Goal: Task Accomplishment & Management: Manage account settings

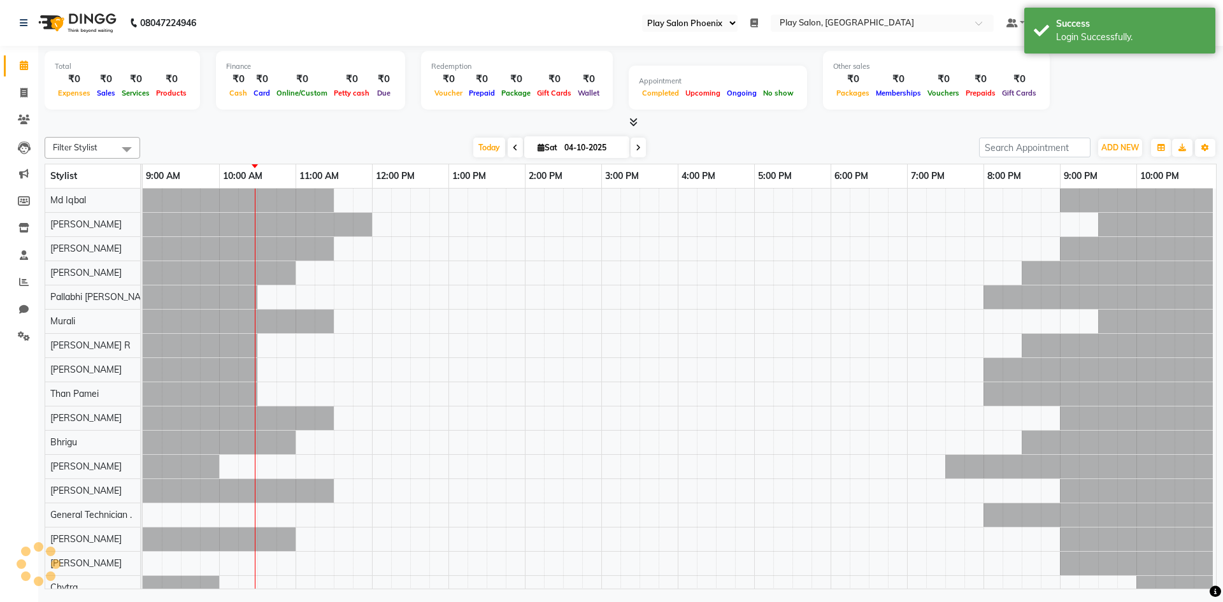
select select "90"
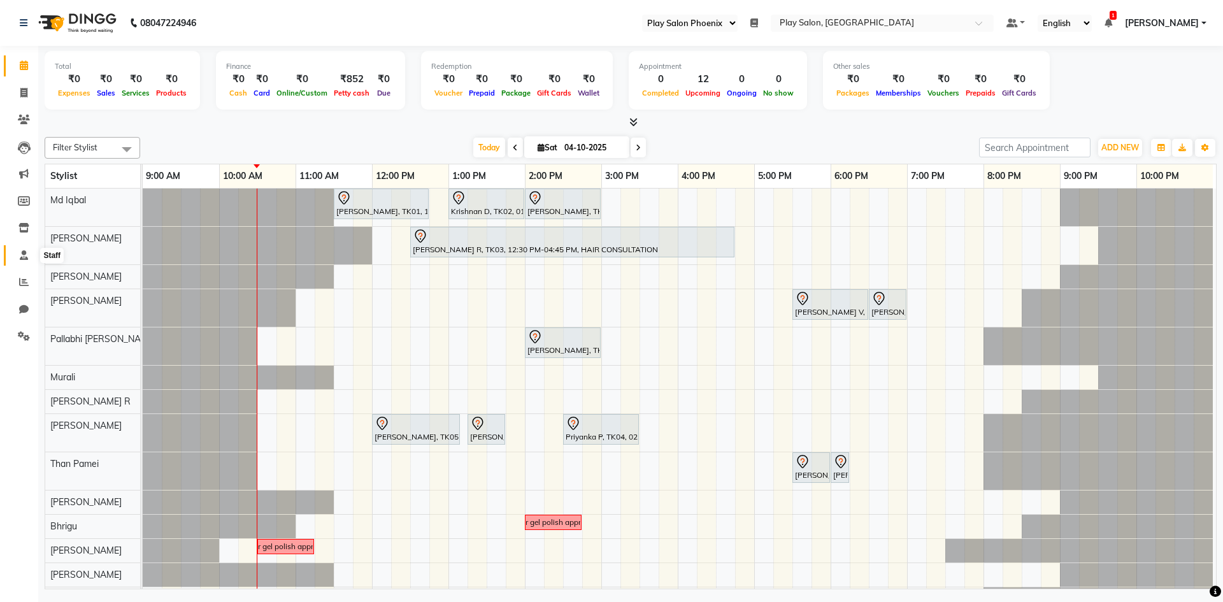
click at [22, 255] on icon at bounding box center [24, 255] width 8 height 10
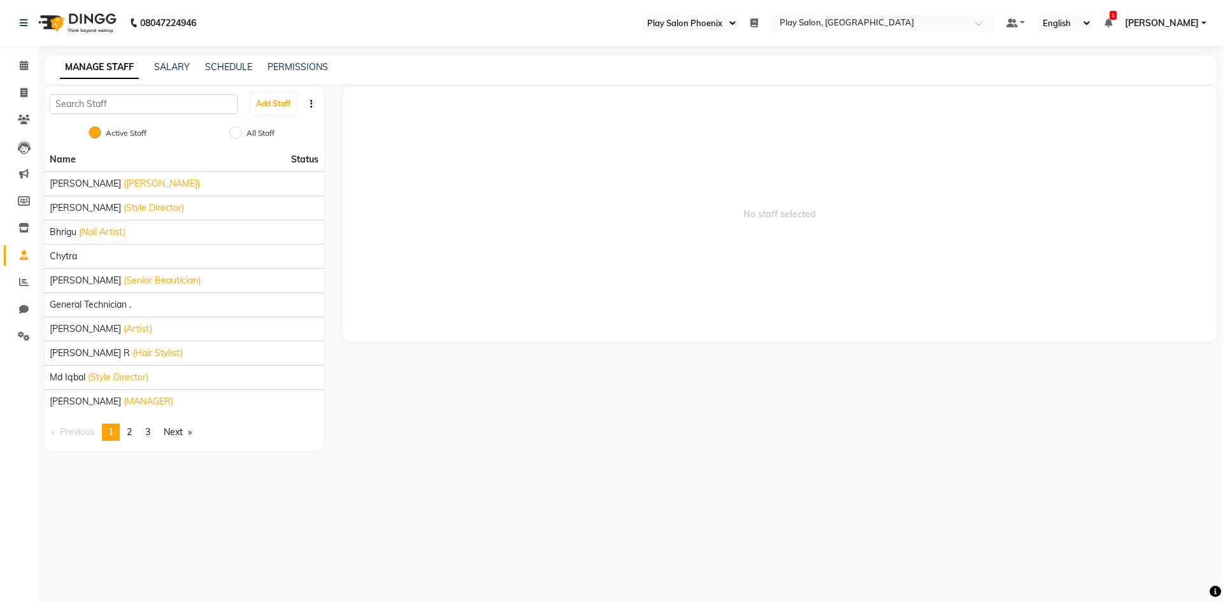
click at [136, 431] on link "page 2" at bounding box center [129, 432] width 18 height 17
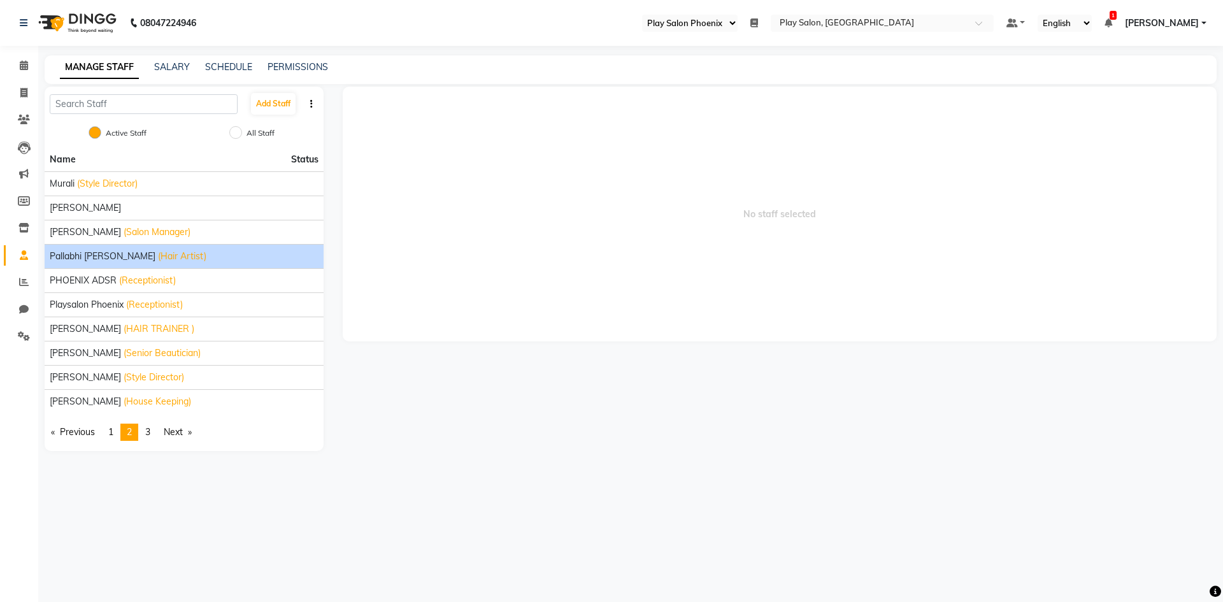
click at [93, 261] on span "Pallabhi [PERSON_NAME]" at bounding box center [103, 256] width 106 height 13
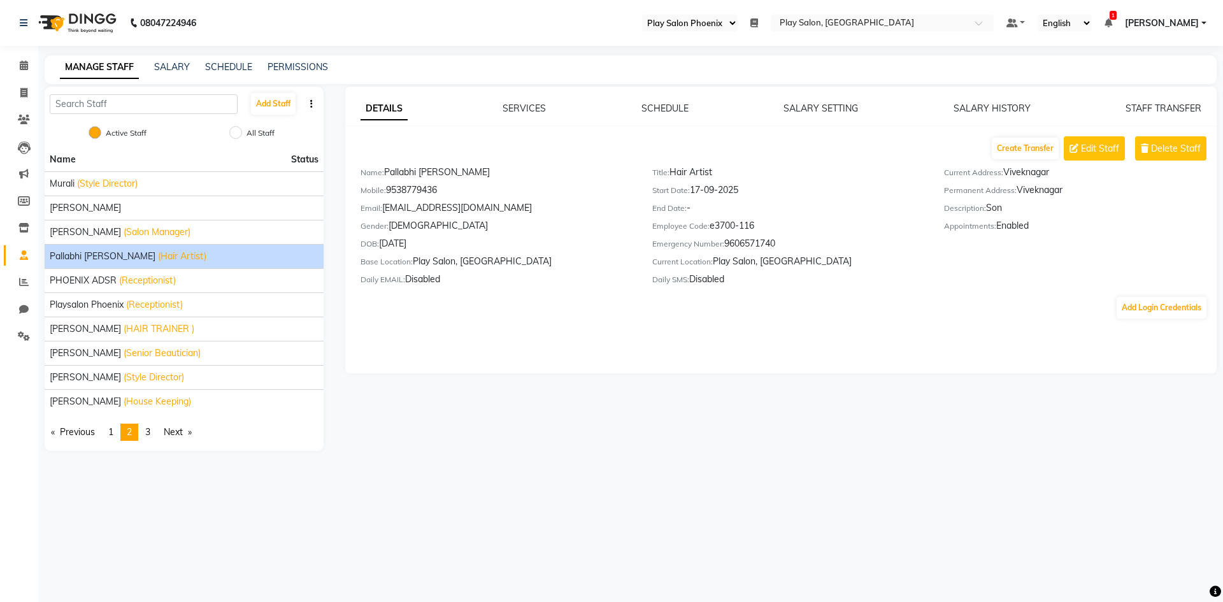
drag, startPoint x: 717, startPoint y: 227, endPoint x: 759, endPoint y: 229, distance: 42.1
click at [759, 229] on div "Employee Code: e3700-116" at bounding box center [788, 228] width 273 height 18
copy div "3700-116"
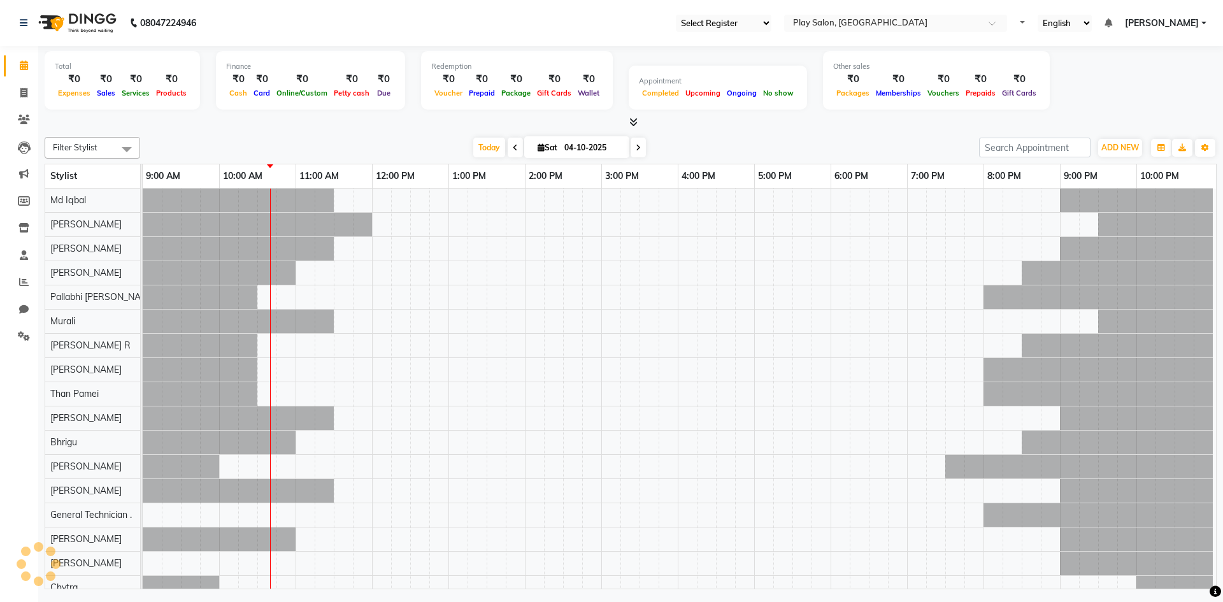
select select "90"
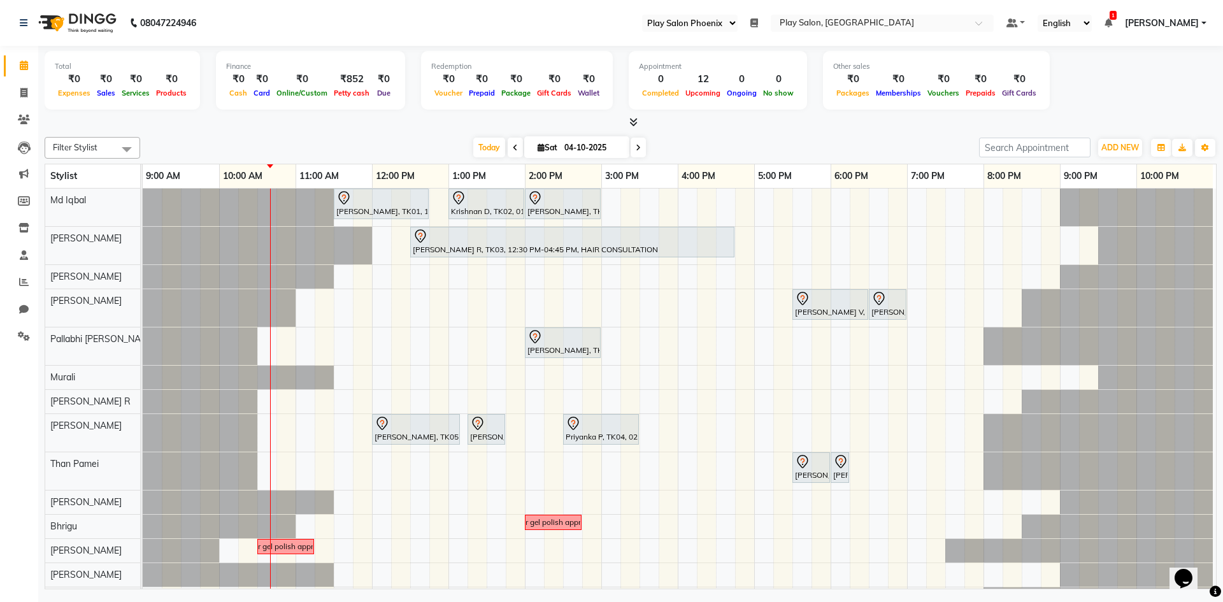
click at [758, 27] on icon at bounding box center [754, 22] width 8 height 9
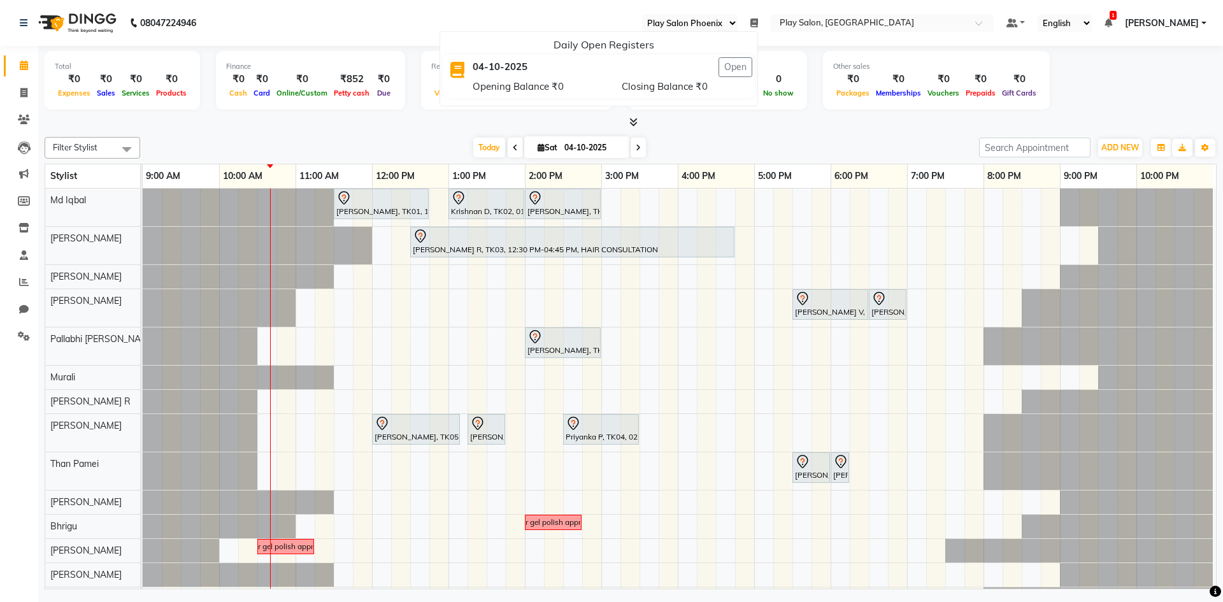
click at [1180, 27] on span "[PERSON_NAME]" at bounding box center [1162, 23] width 74 height 13
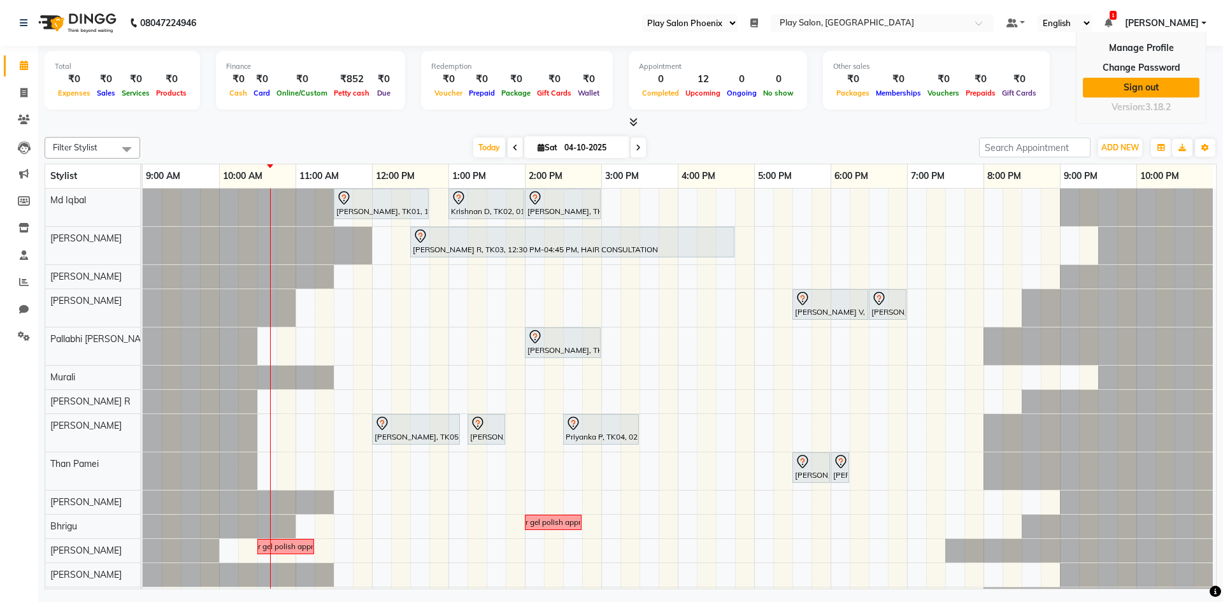
click at [1151, 82] on link "Sign out" at bounding box center [1141, 88] width 117 height 20
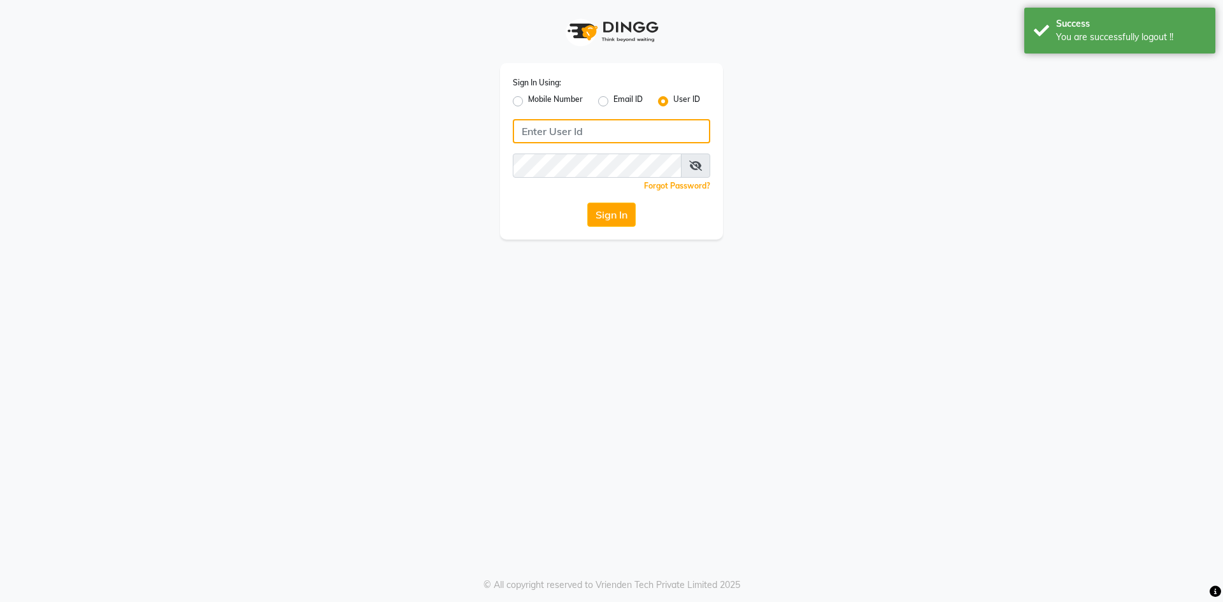
type input "9606078825"
click at [528, 102] on label "Mobile Number" at bounding box center [555, 101] width 55 height 15
click at [528, 102] on input "Mobile Number" at bounding box center [532, 98] width 8 height 8
radio input "true"
radio input "false"
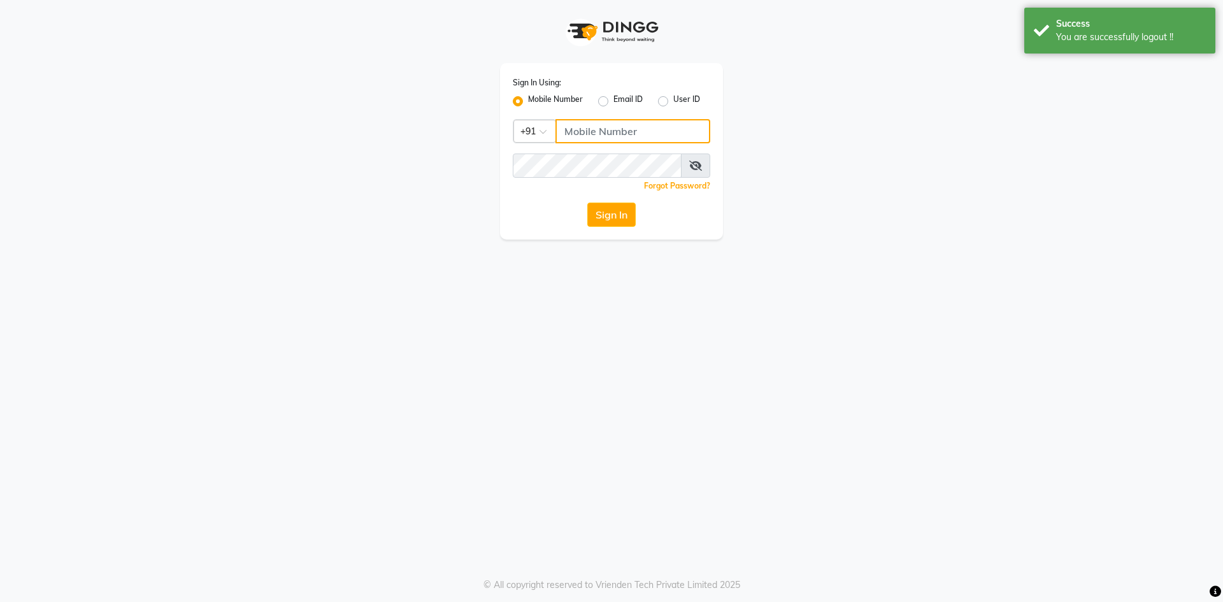
click at [598, 137] on input "Username" at bounding box center [632, 131] width 155 height 24
type input "9606078825"
click at [610, 215] on button "Sign In" at bounding box center [611, 215] width 48 height 24
